Goal: Information Seeking & Learning: Learn about a topic

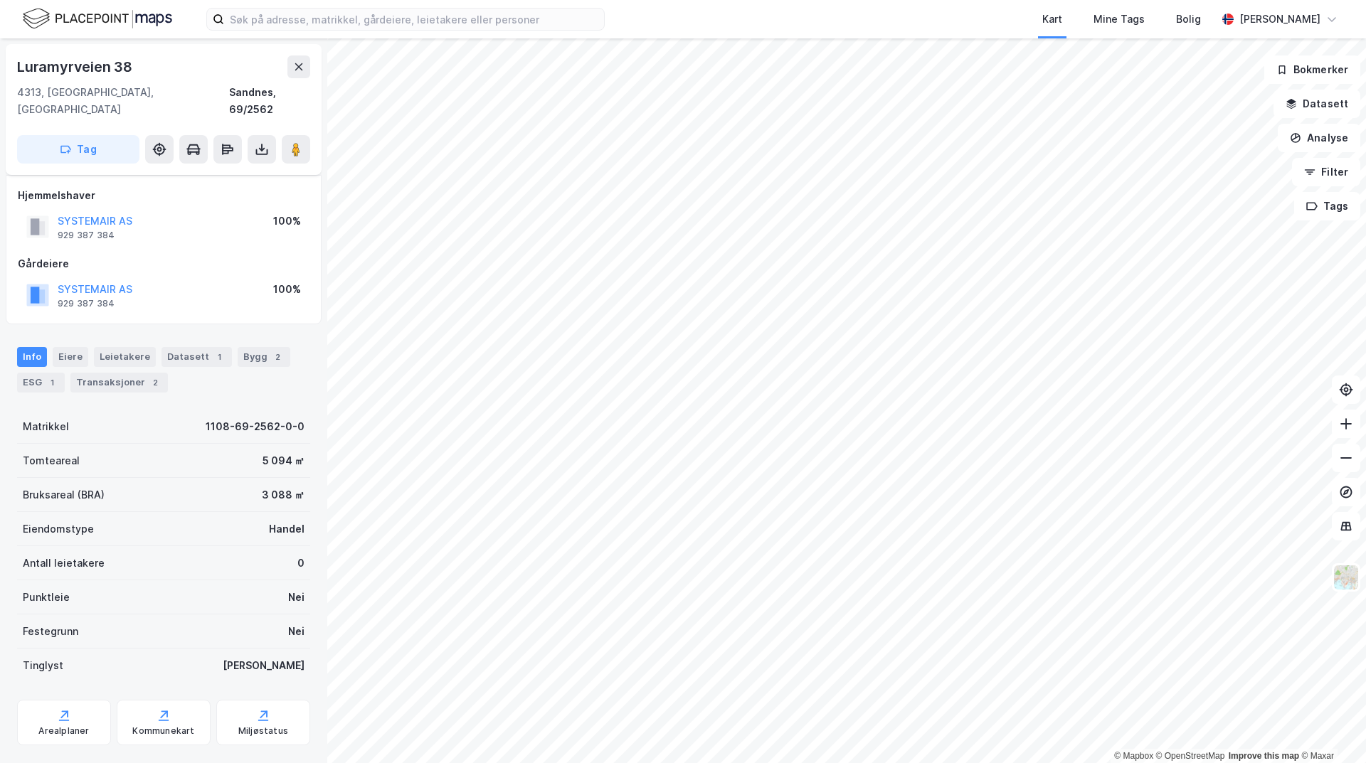
scroll to position [11, 0]
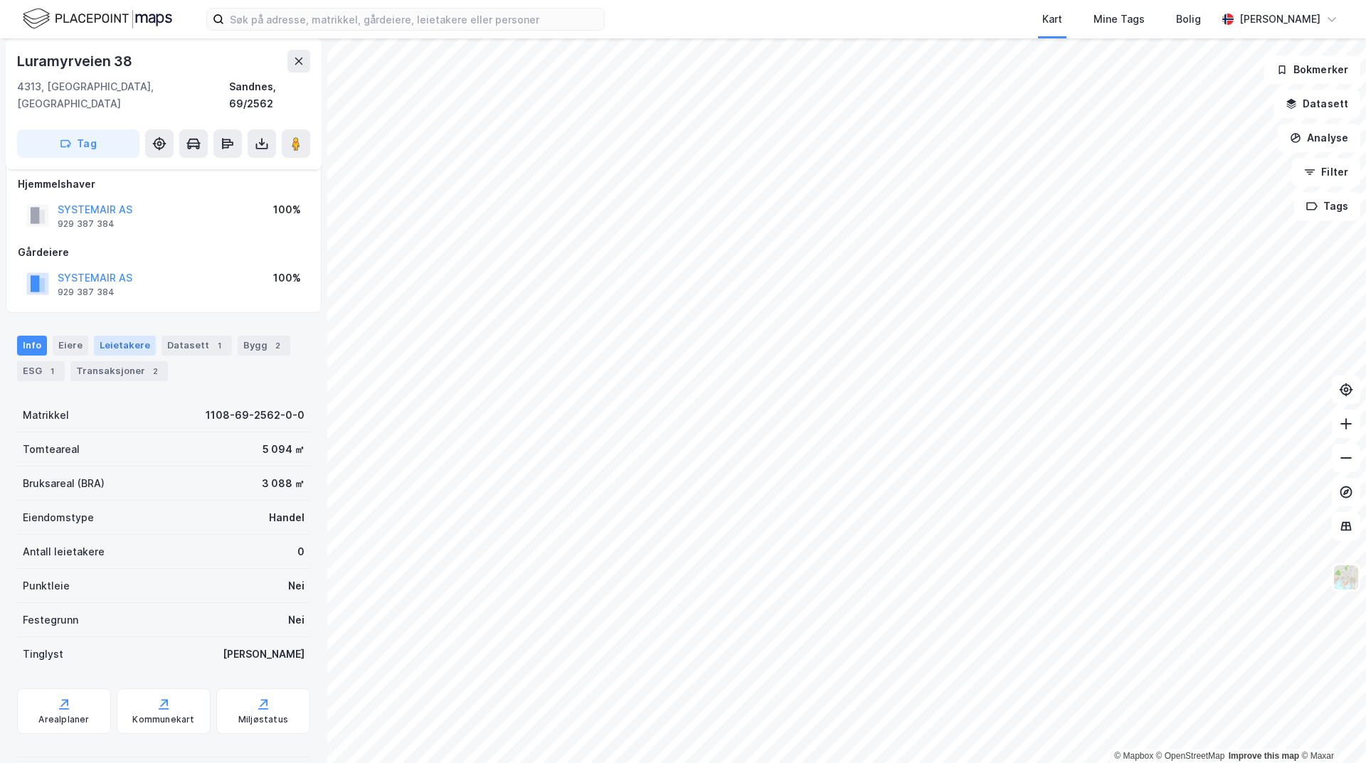
click at [136, 336] on div "Leietakere" at bounding box center [125, 346] width 62 height 20
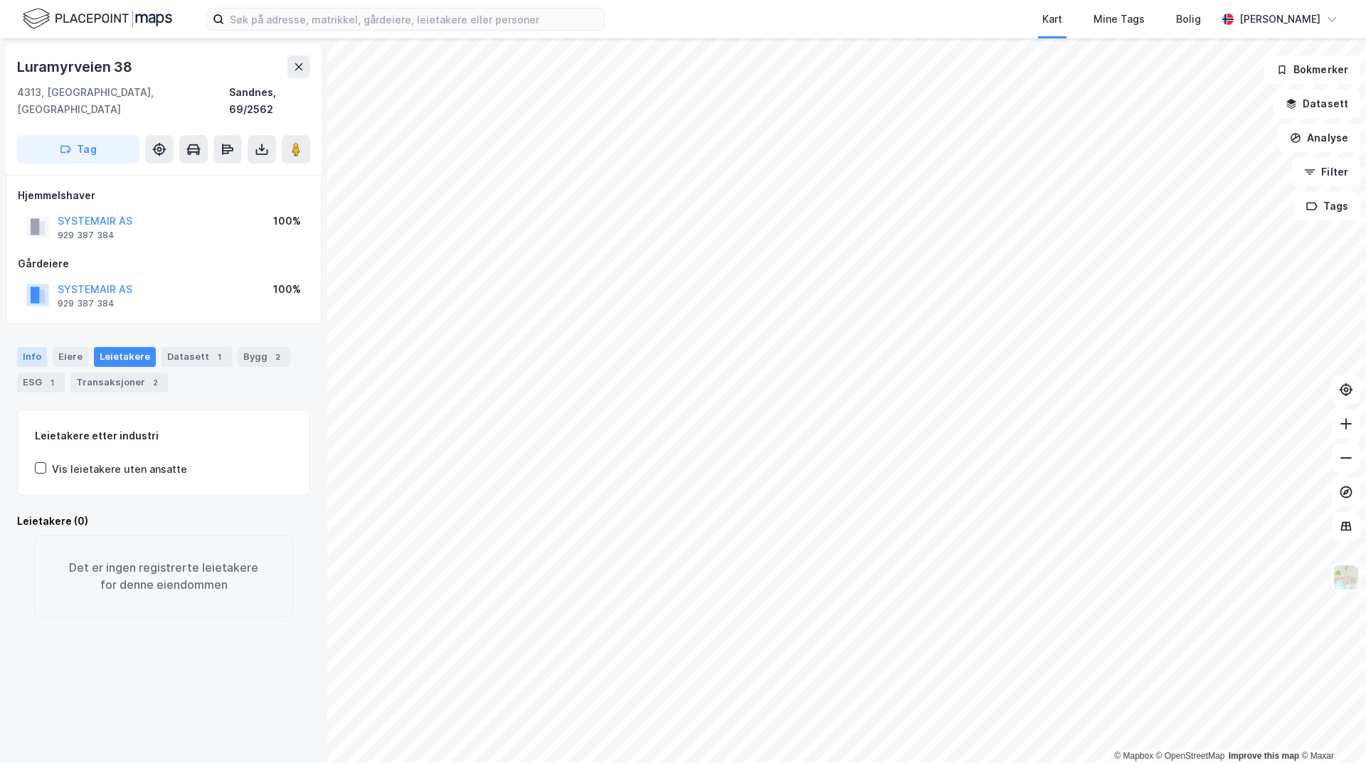
click at [33, 347] on div "Info" at bounding box center [32, 357] width 30 height 20
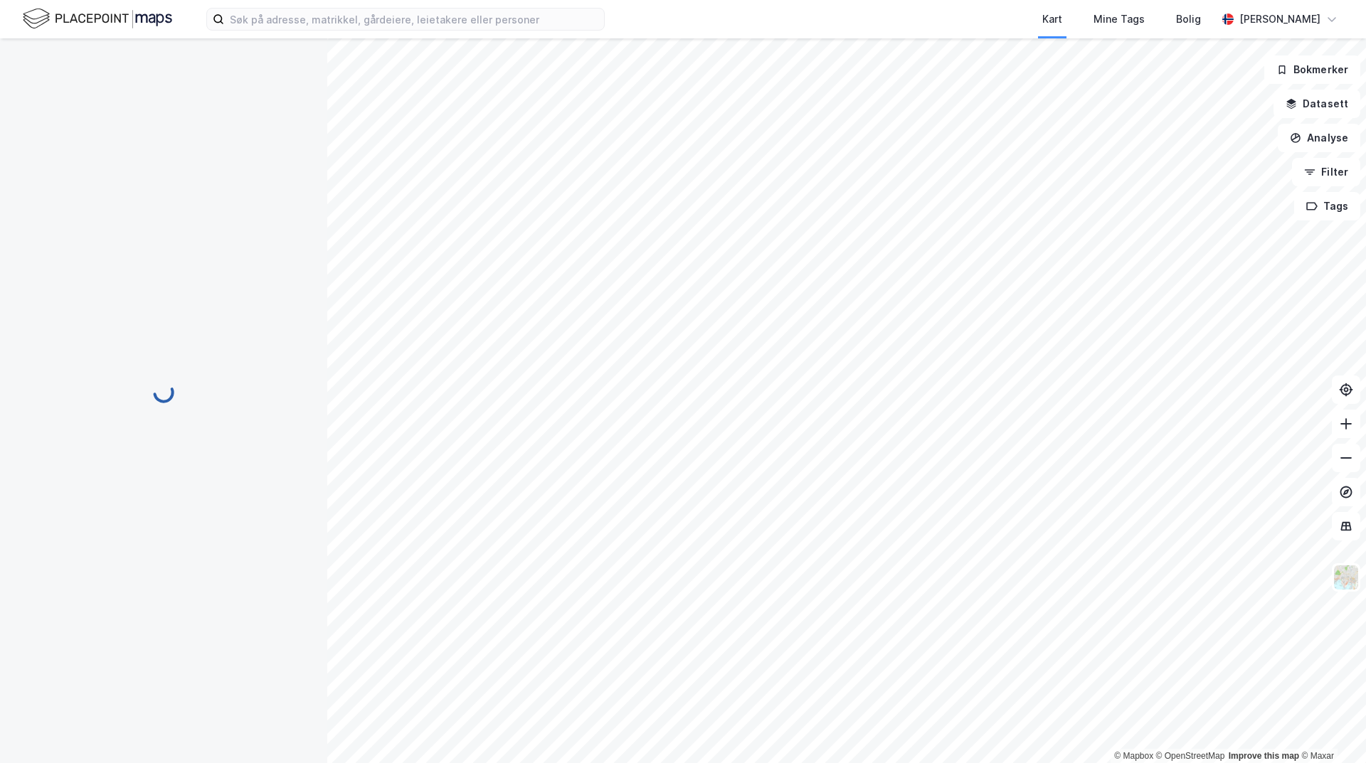
scroll to position [11, 0]
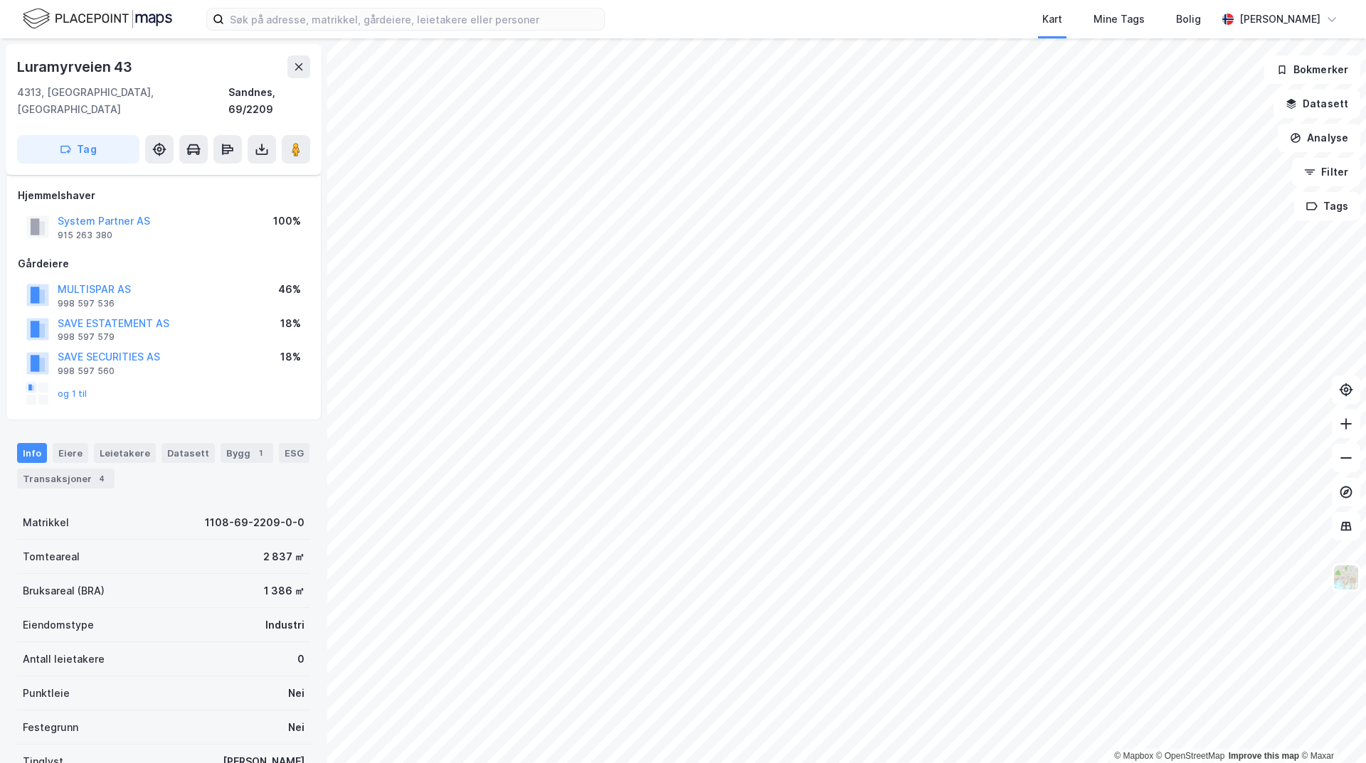
scroll to position [11, 0]
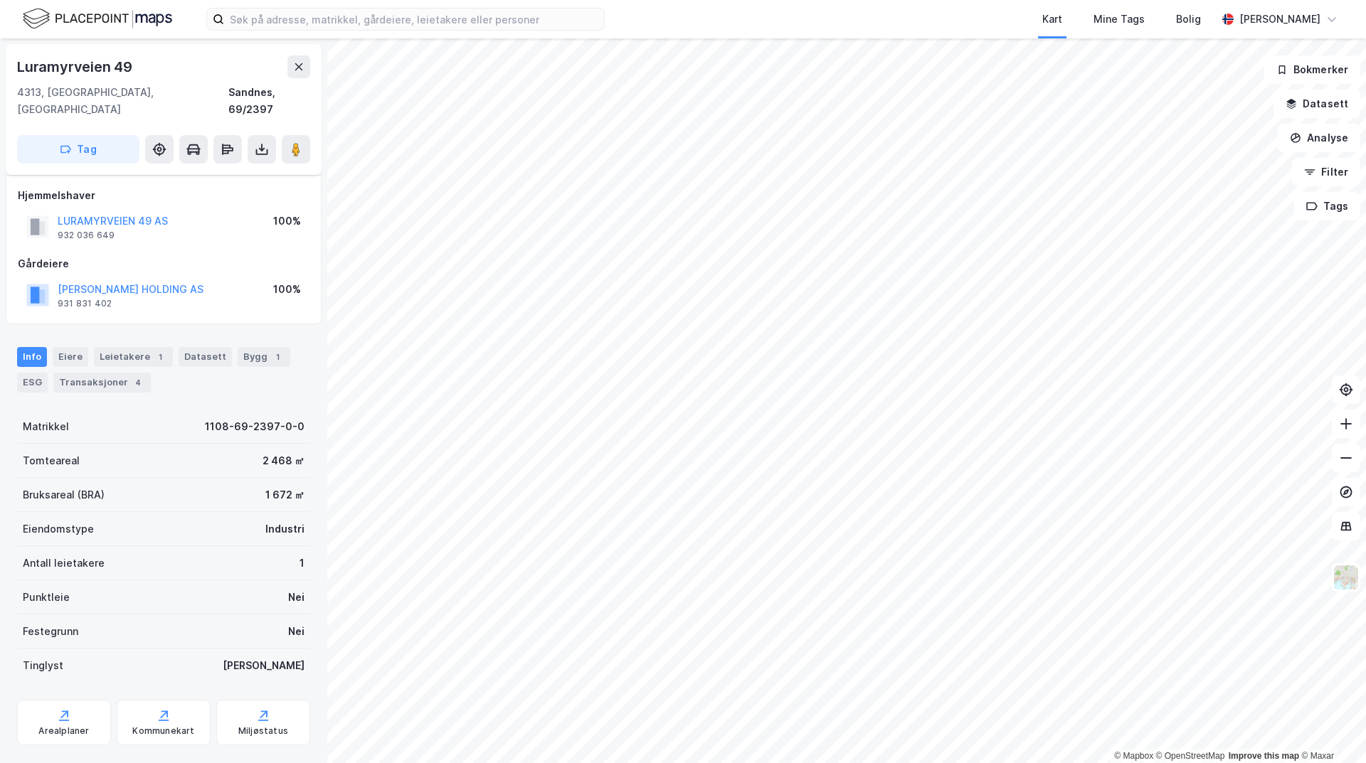
scroll to position [11, 0]
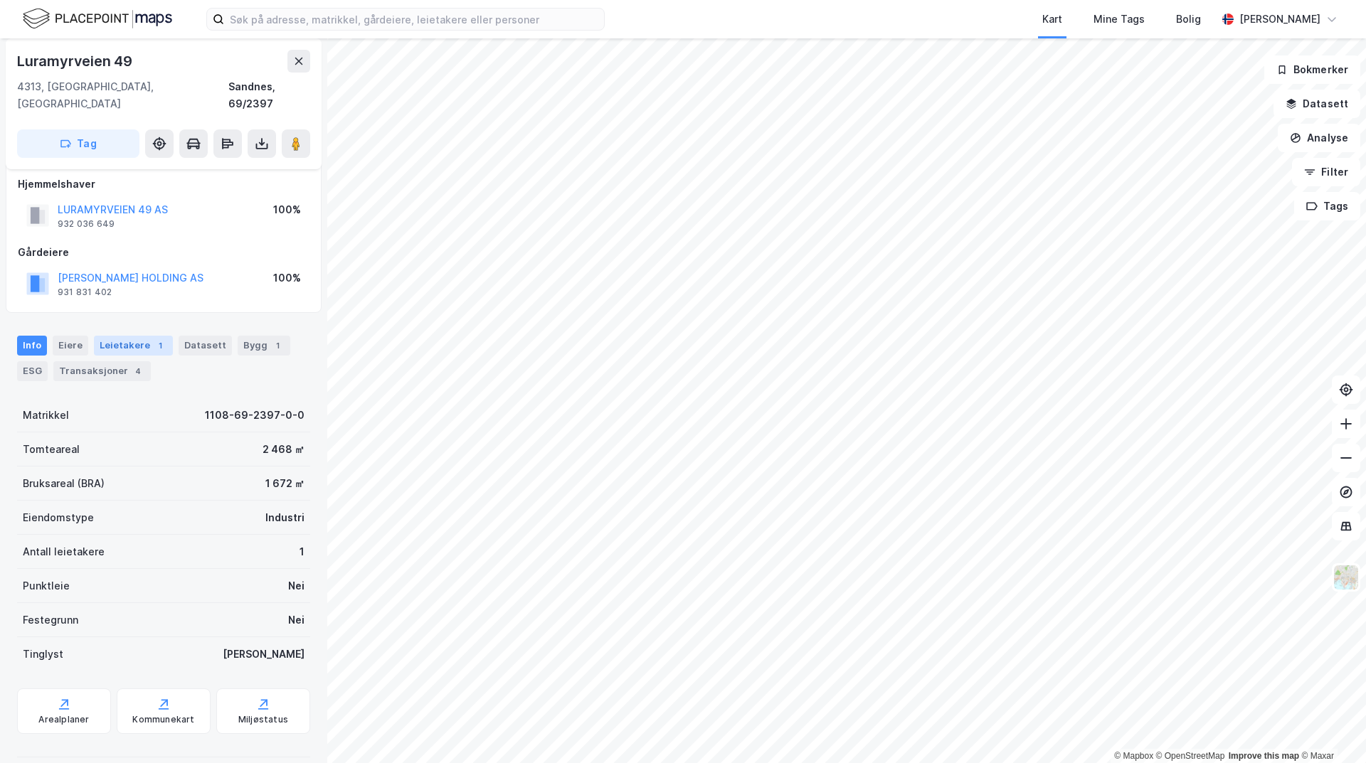
click at [117, 336] on div "Leietakere 1" at bounding box center [133, 346] width 79 height 20
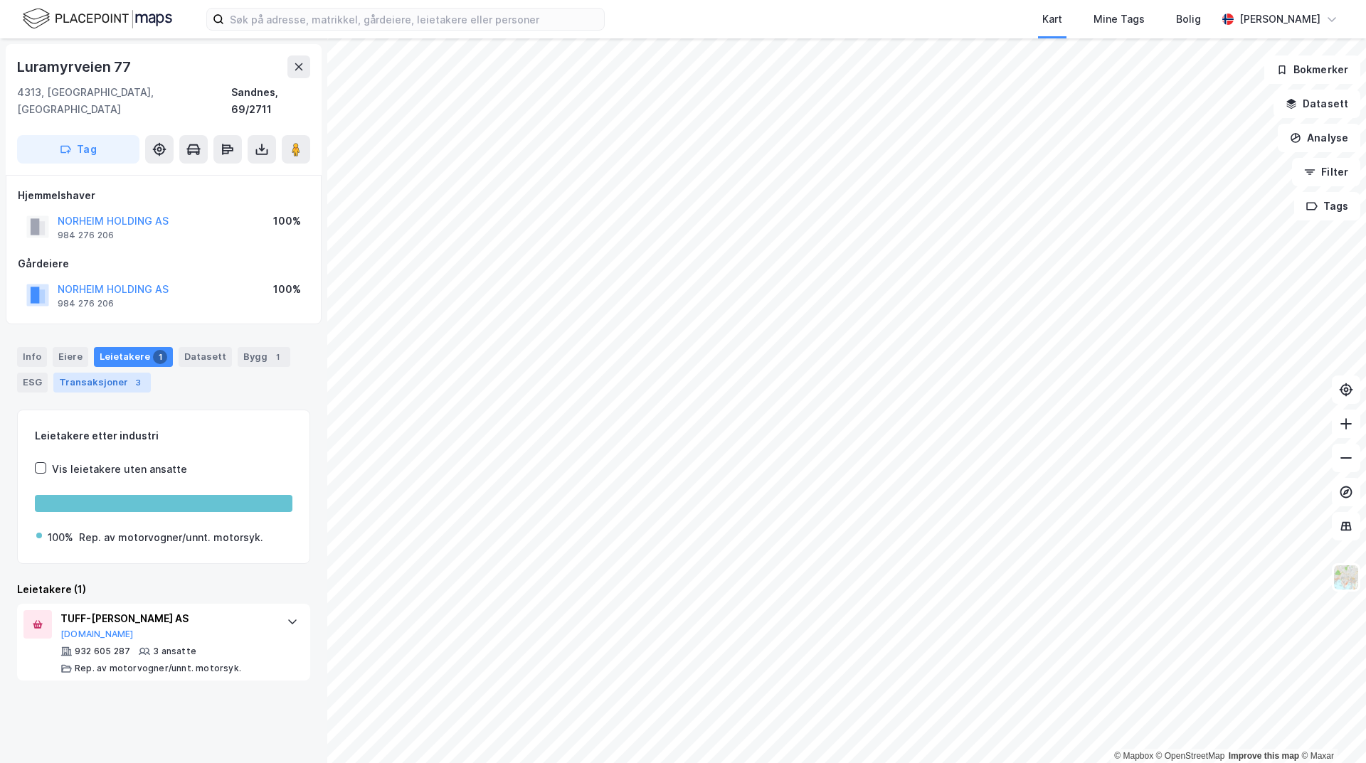
click at [81, 373] on div "Transaksjoner 3" at bounding box center [101, 383] width 97 height 20
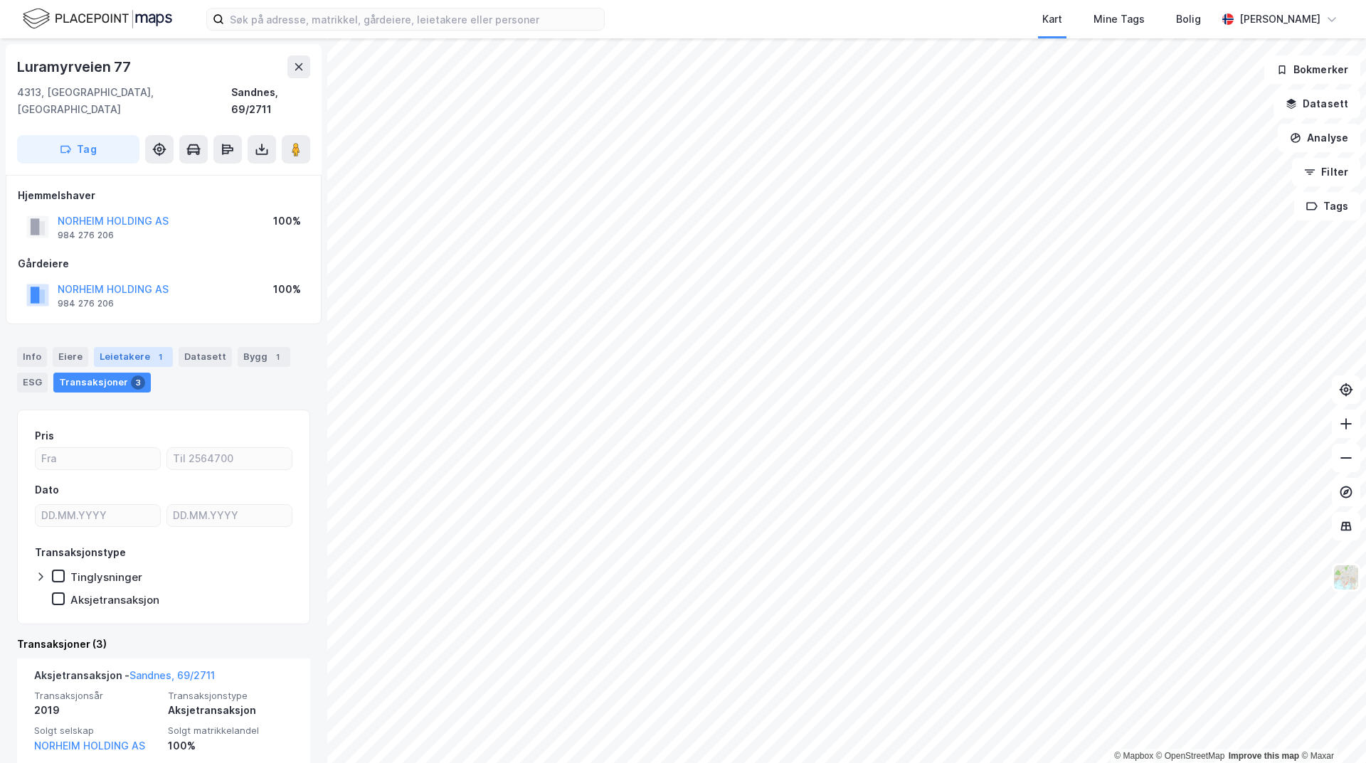
click at [107, 347] on div "Leietakere 1" at bounding box center [133, 357] width 79 height 20
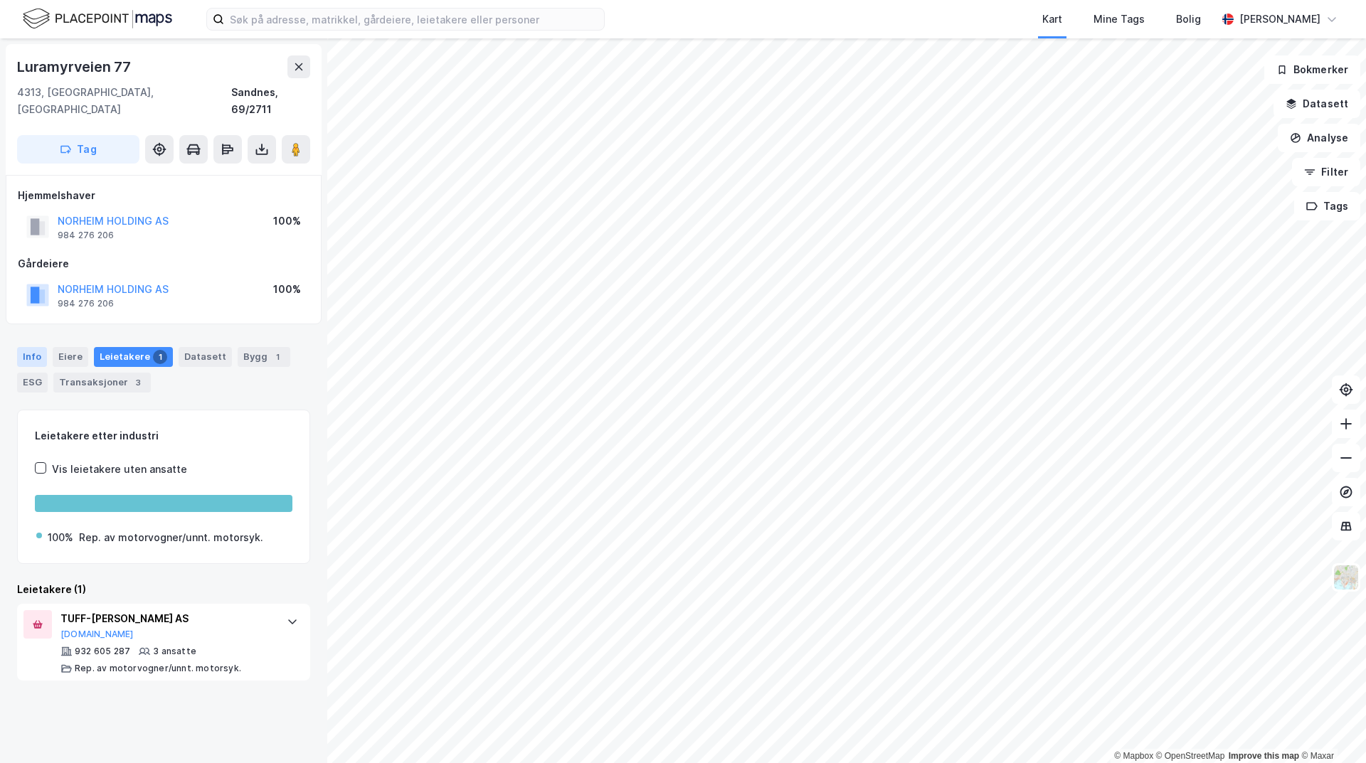
click at [25, 347] on div "Info" at bounding box center [32, 357] width 30 height 20
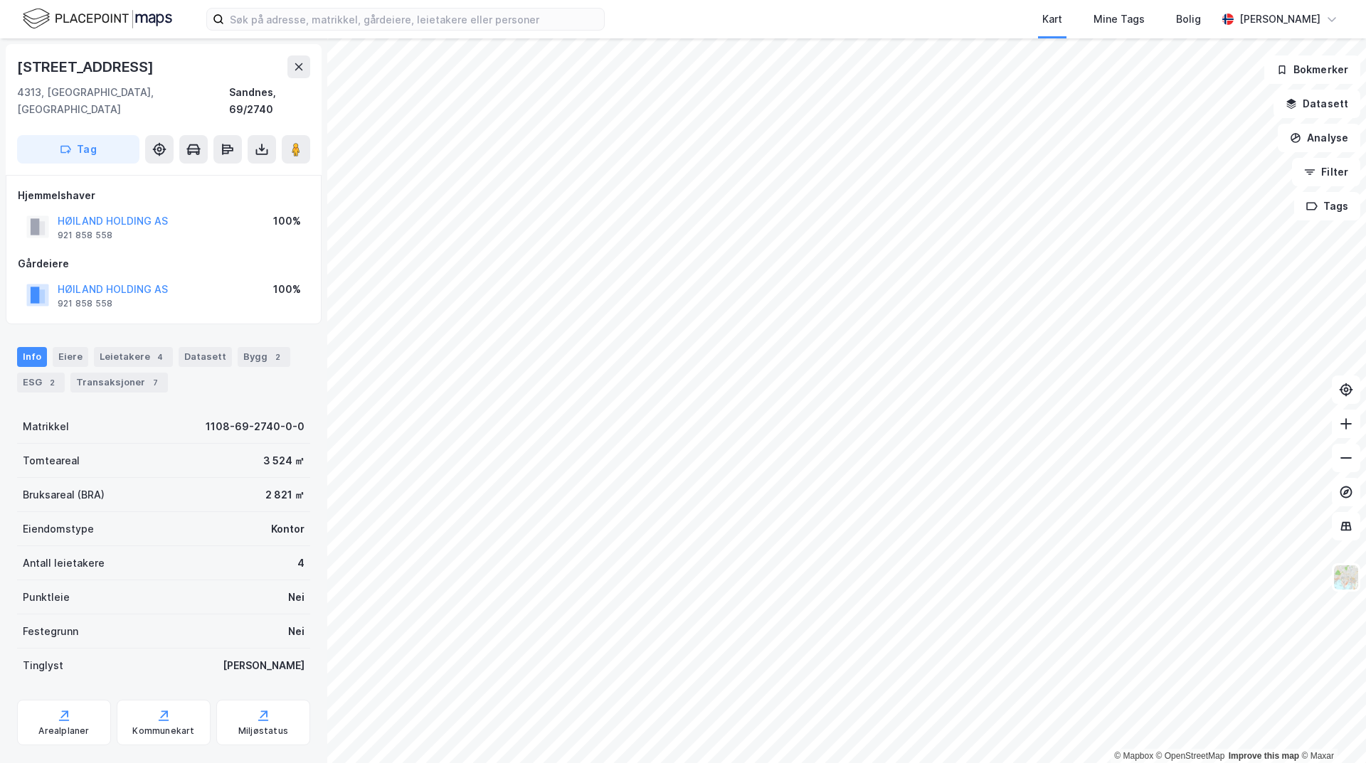
scroll to position [1, 0]
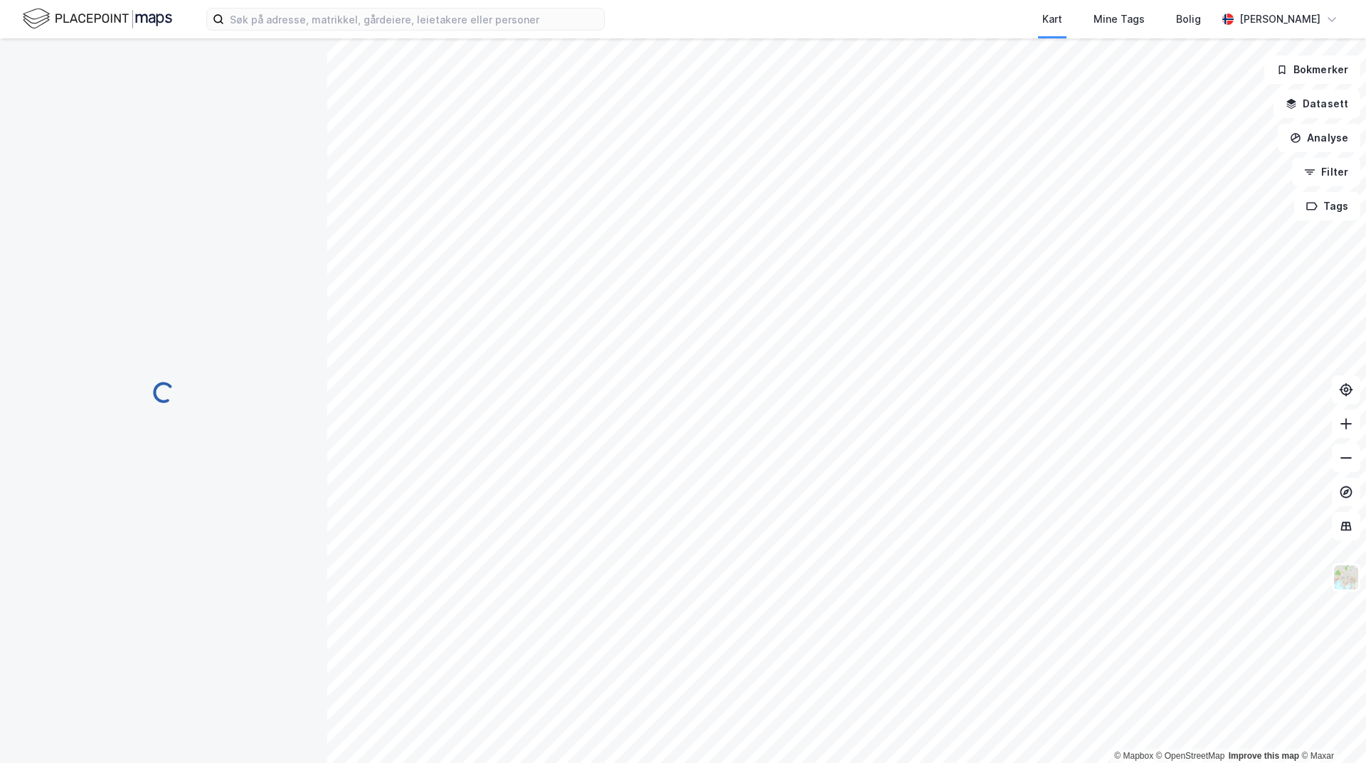
scroll to position [1, 0]
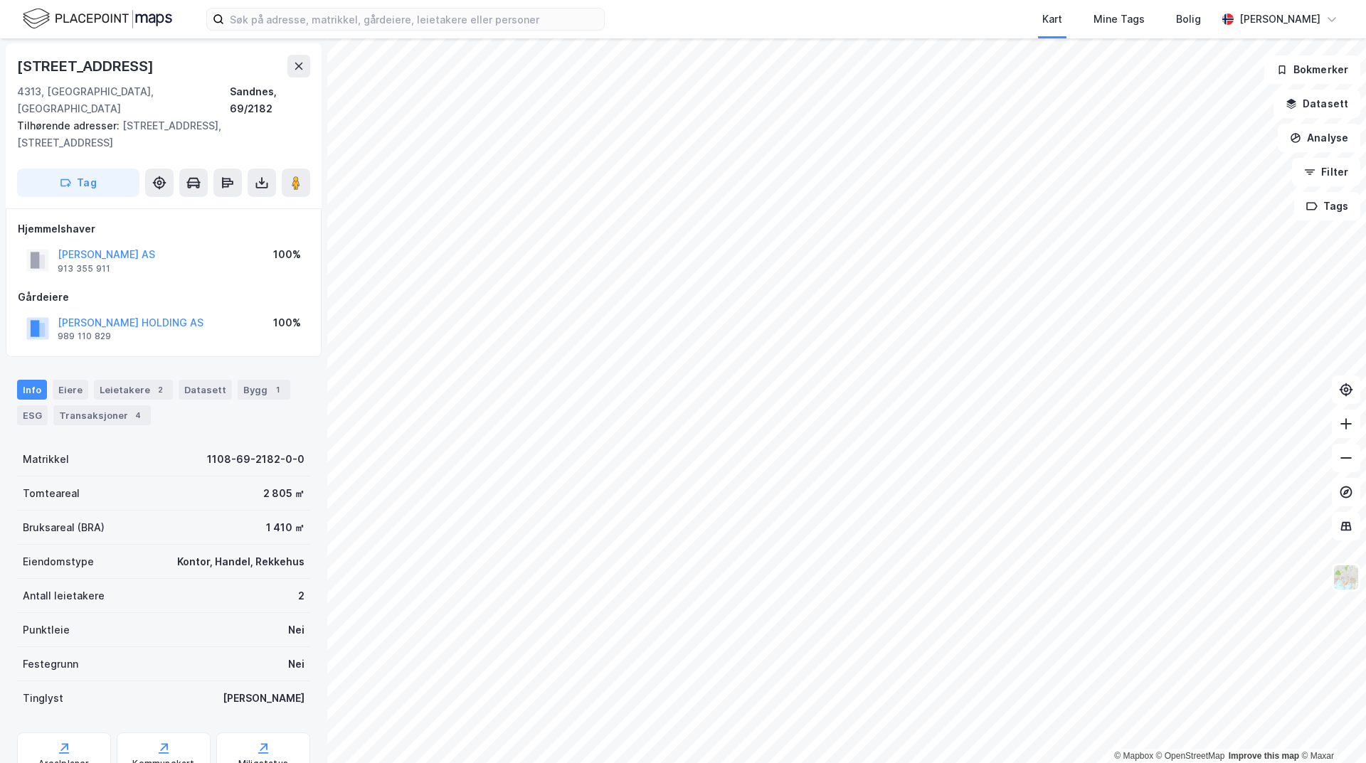
scroll to position [1, 0]
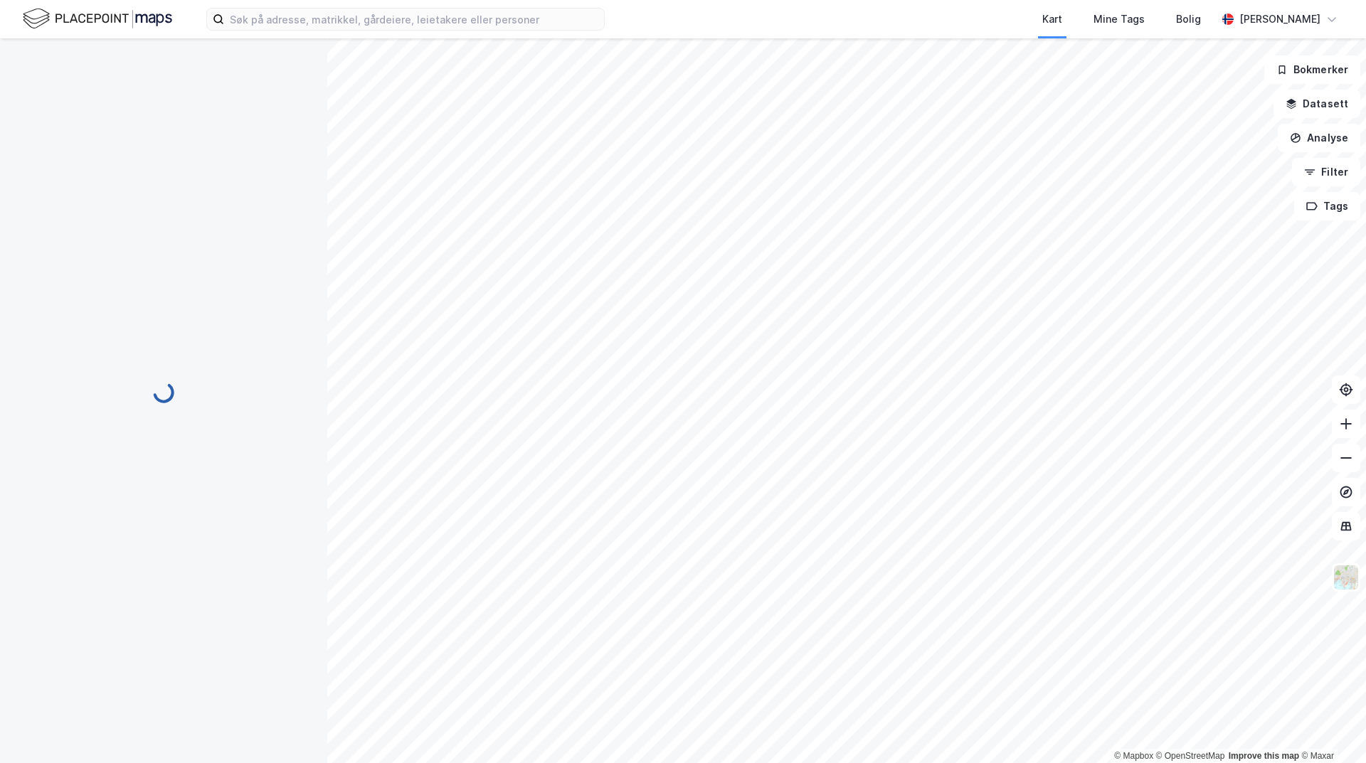
scroll to position [1, 0]
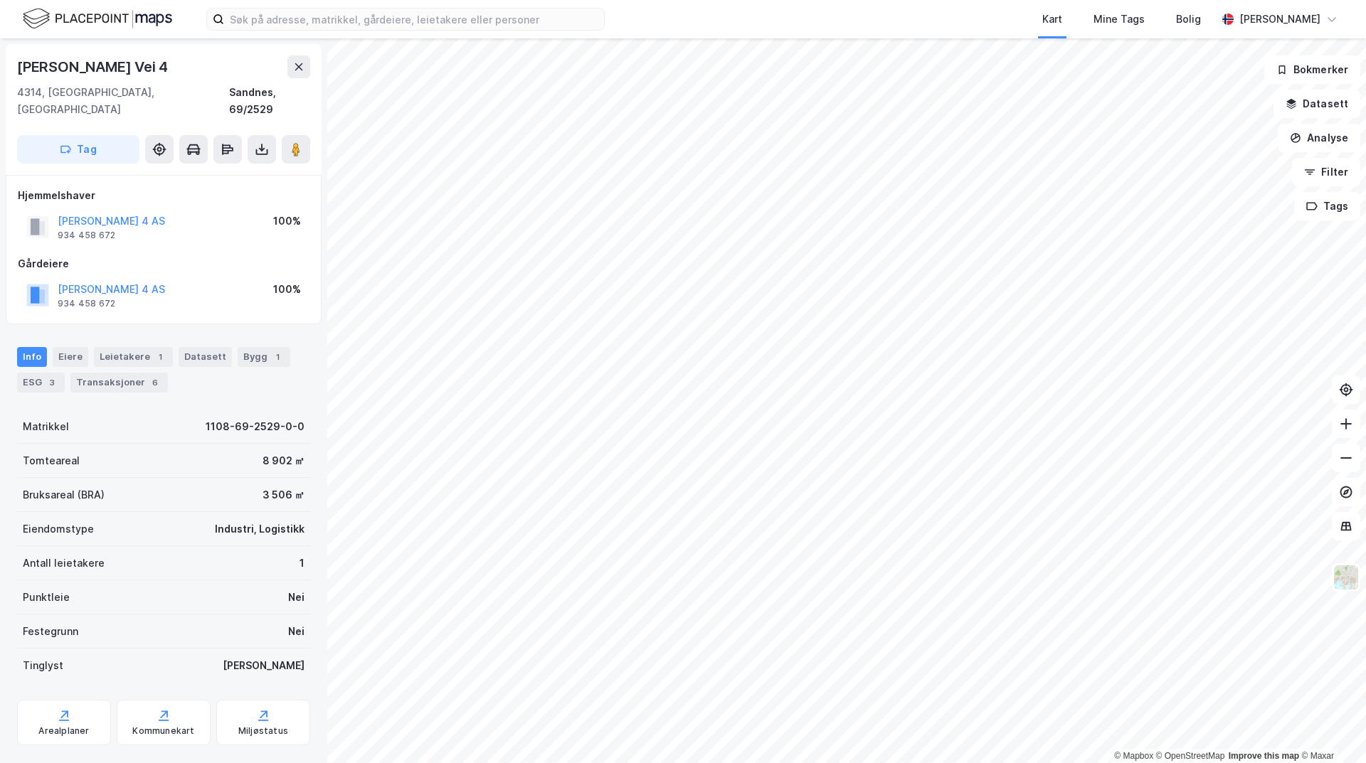
scroll to position [1, 0]
drag, startPoint x: 225, startPoint y: 270, endPoint x: 48, endPoint y: 272, distance: 177.2
click at [48, 277] on div "[PERSON_NAME] 4 AS 934 458 672 100%" at bounding box center [164, 294] width 292 height 34
copy button "[PERSON_NAME] 4 AS"
click at [136, 346] on div "Leietakere 1" at bounding box center [133, 356] width 79 height 20
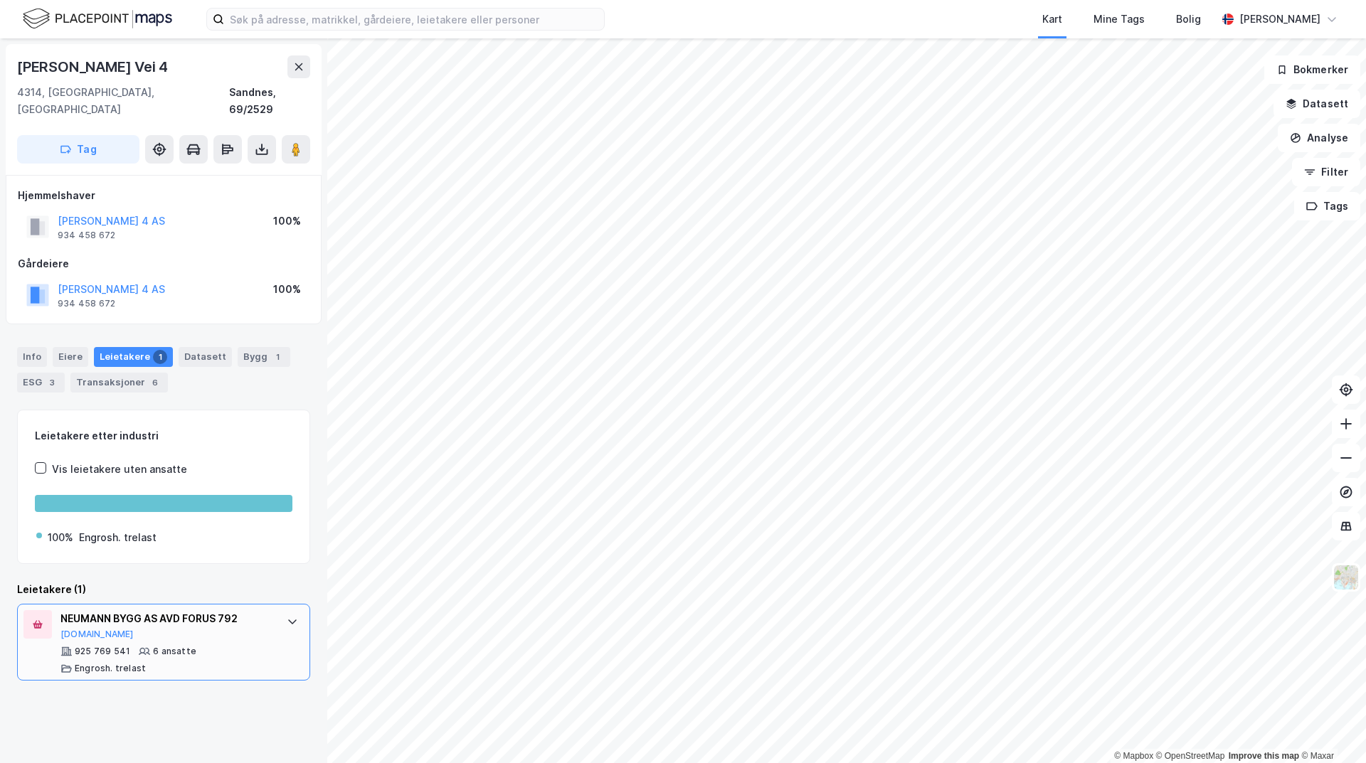
click at [281, 612] on div at bounding box center [292, 621] width 23 height 23
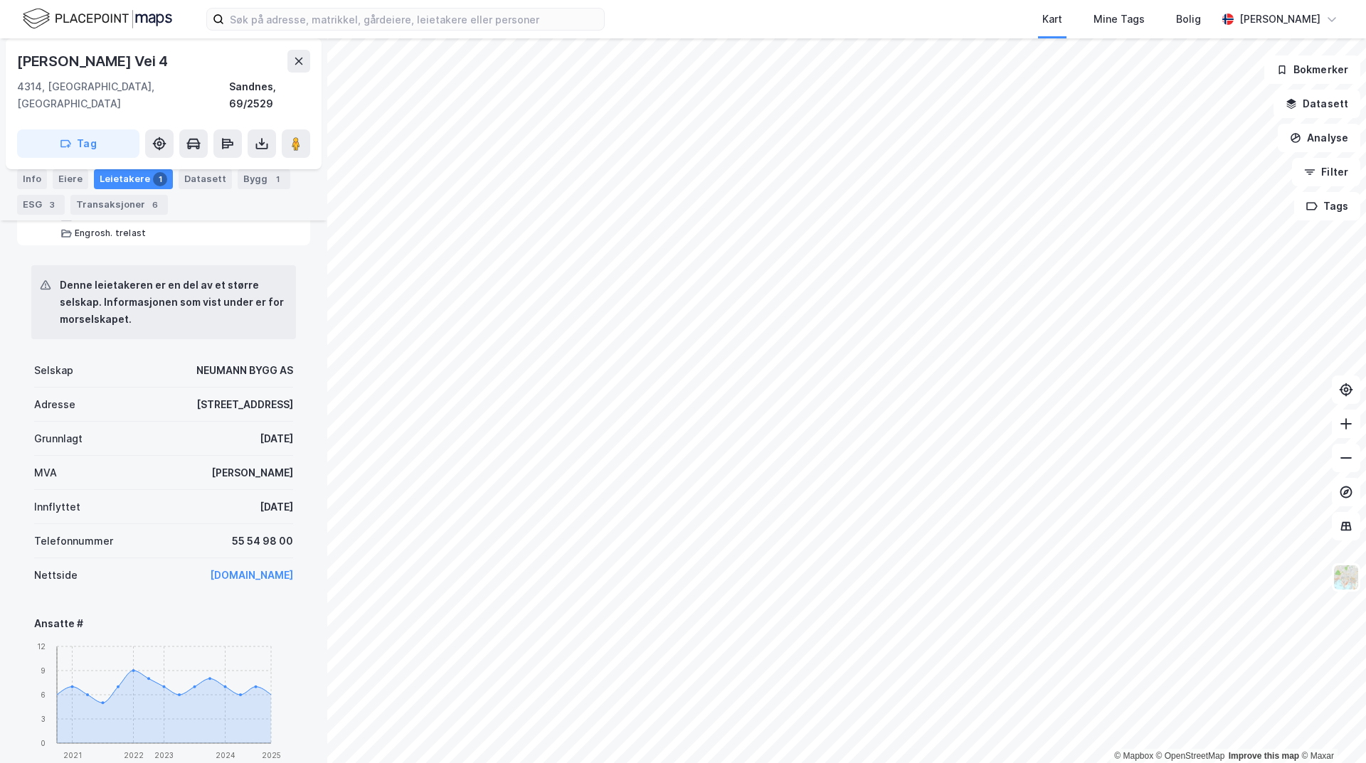
scroll to position [427, 0]
